Goal: Task Accomplishment & Management: Use online tool/utility

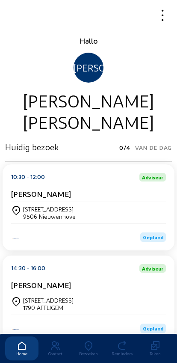
click at [89, 341] on icon at bounding box center [88, 346] width 33 height 10
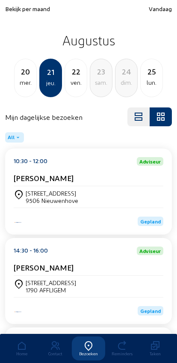
click at [38, 12] on span "Bekijk per maand" at bounding box center [27, 8] width 45 height 7
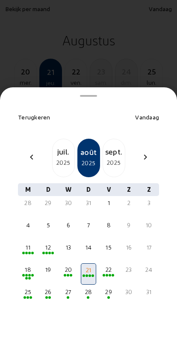
click at [33, 152] on mat-icon "chevron_left" at bounding box center [32, 157] width 10 height 10
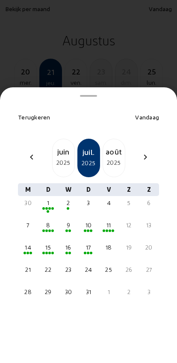
click at [67, 146] on div "juin" at bounding box center [64, 152] width 22 height 12
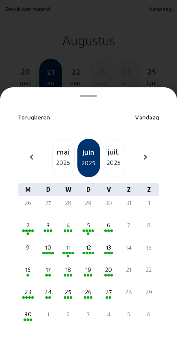
click at [113, 265] on div "20" at bounding box center [108, 269] width 13 height 9
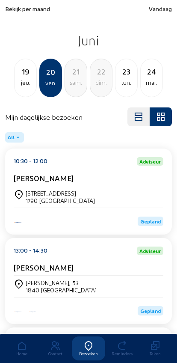
click at [104, 285] on div "[PERSON_NAME], 53 1840 [GEOGRAPHIC_DATA]" at bounding box center [89, 286] width 150 height 15
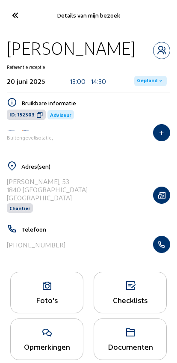
click at [164, 246] on icon "button" at bounding box center [162, 244] width 16 height 9
